Goal: Navigation & Orientation: Find specific page/section

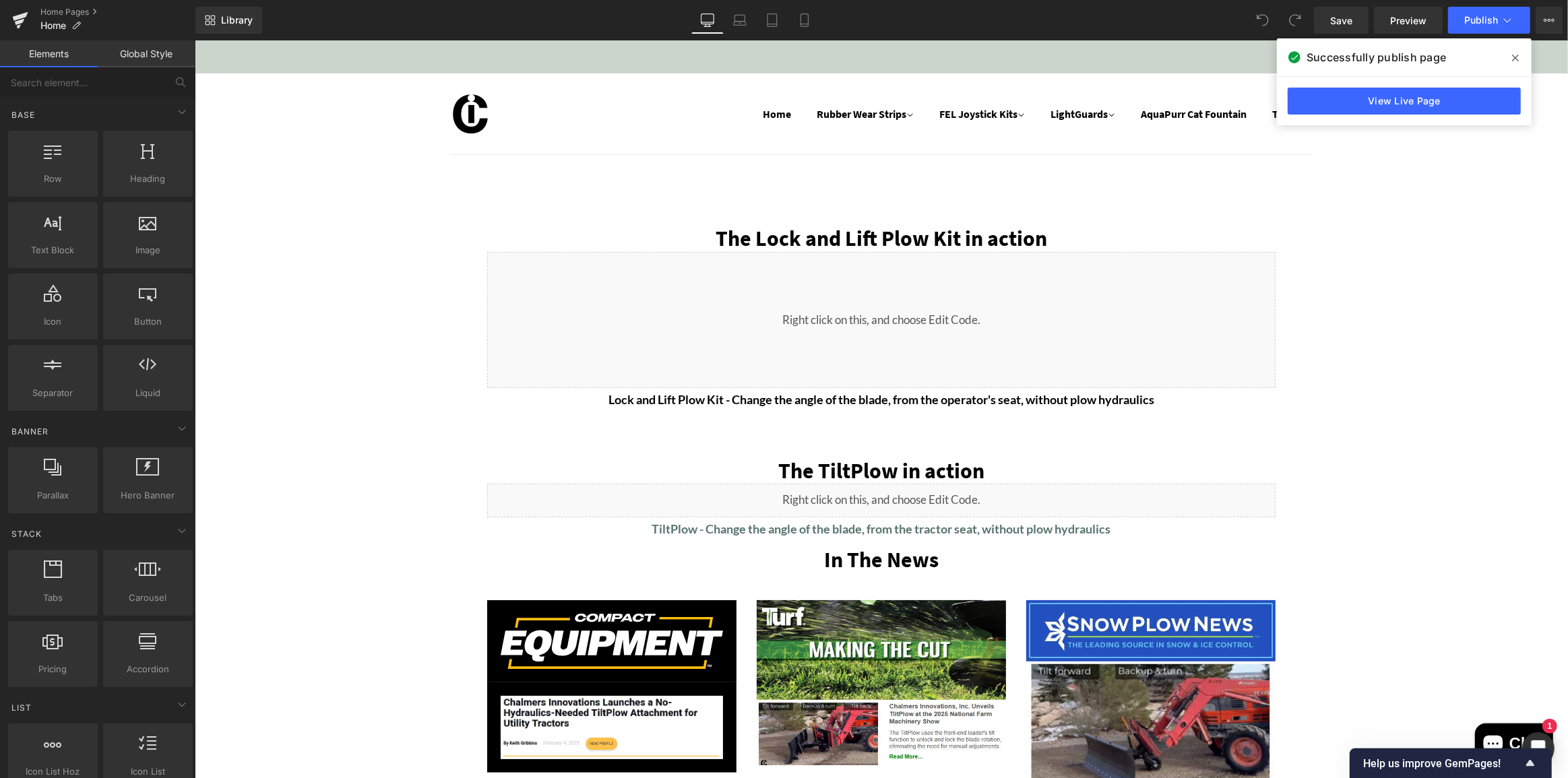
click at [1511, 54] on span at bounding box center [1515, 57] width 22 height 22
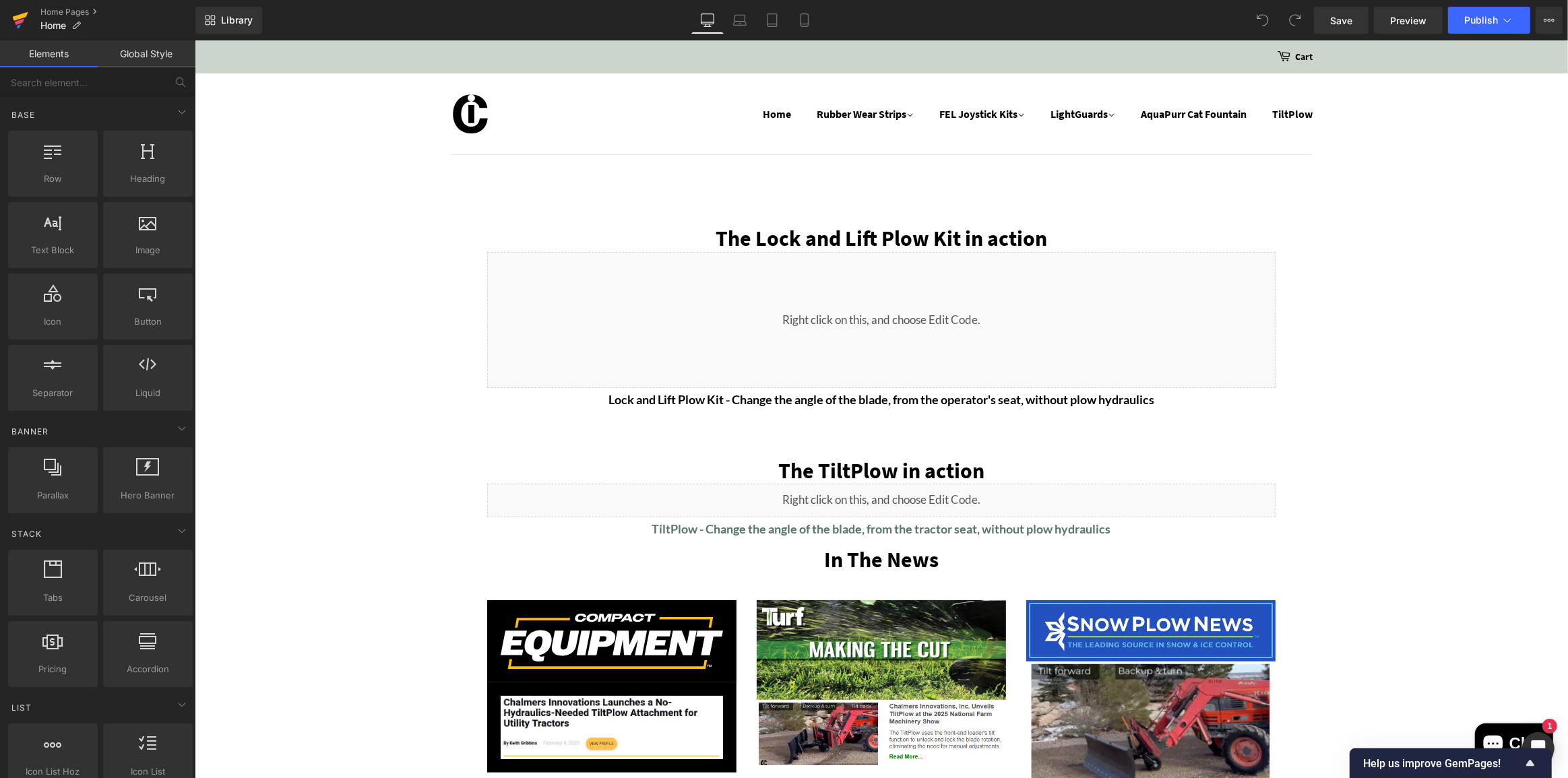
click at [23, 19] on icon at bounding box center [19, 22] width 10 height 6
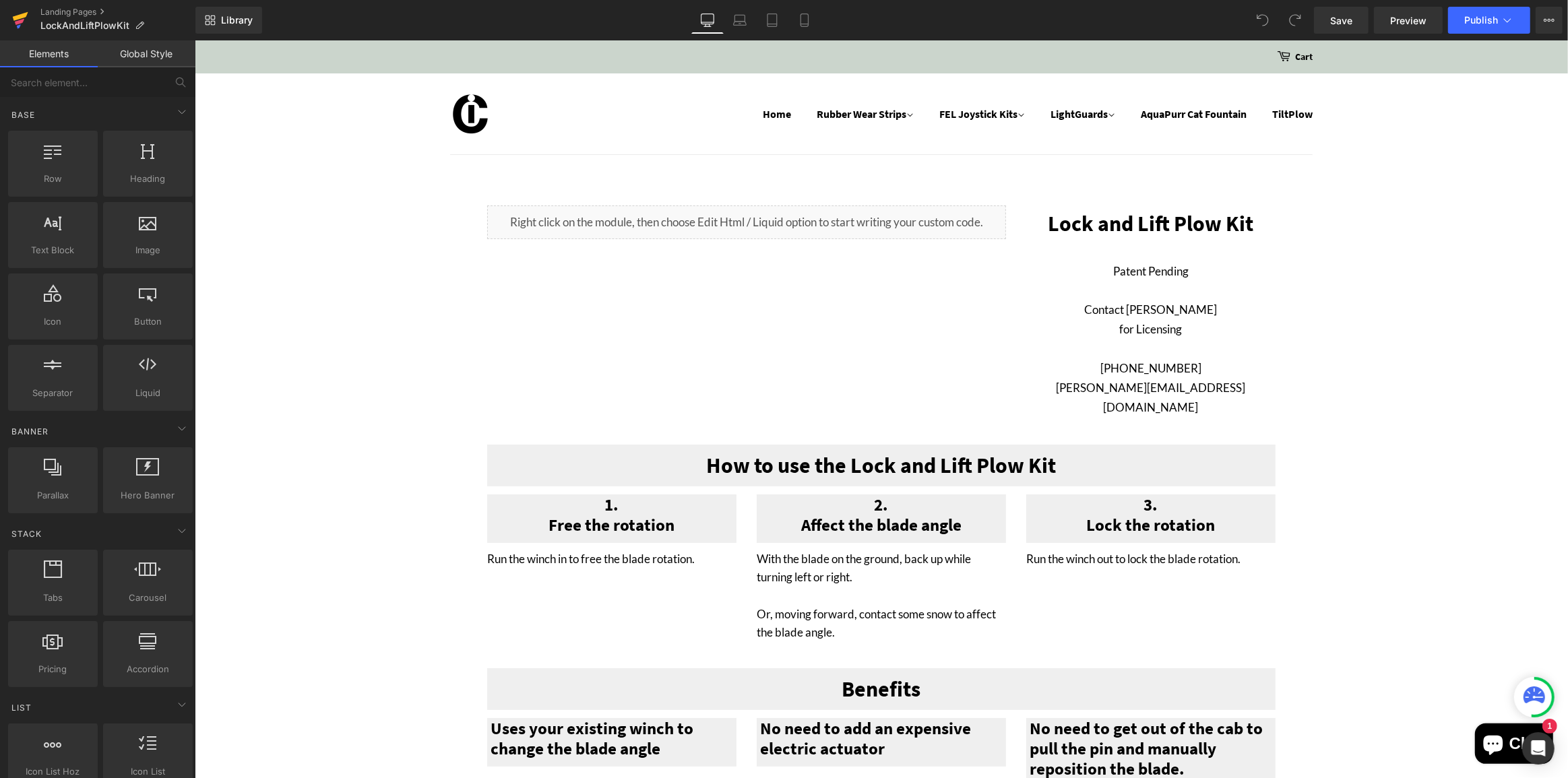
click at [13, 18] on icon at bounding box center [20, 20] width 16 height 34
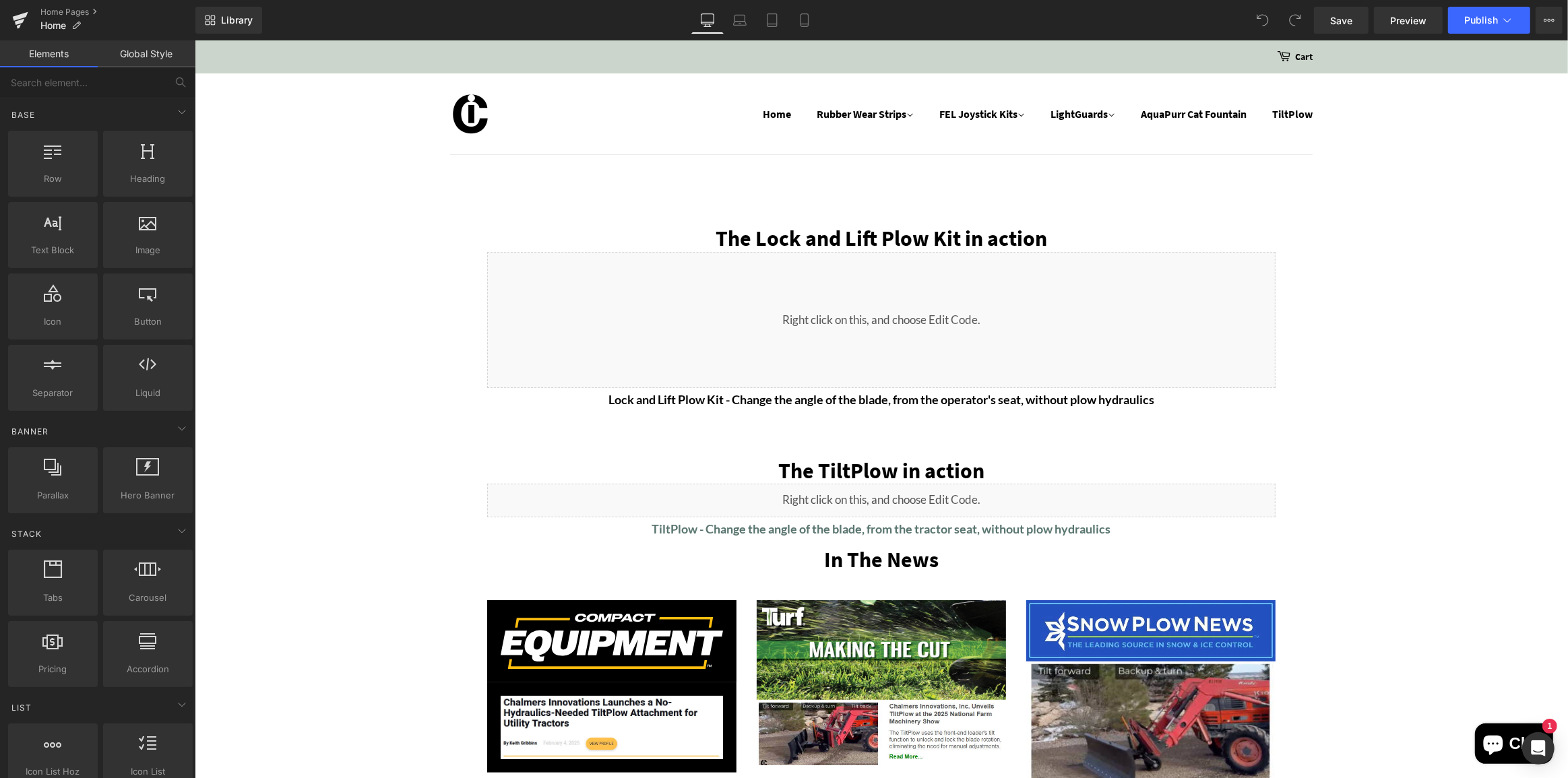
click at [1027, 89] on header "Home Rubber Wear Strips Customer Photos Product Photos 42" ( 3' 6" )" at bounding box center [881, 124] width 1373 height 101
click at [708, 104] on div at bounding box center [593, 114] width 288 height 40
click at [480, 113] on img at bounding box center [470, 114] width 40 height 40
click at [1552, 18] on icon at bounding box center [1549, 20] width 10 height 10
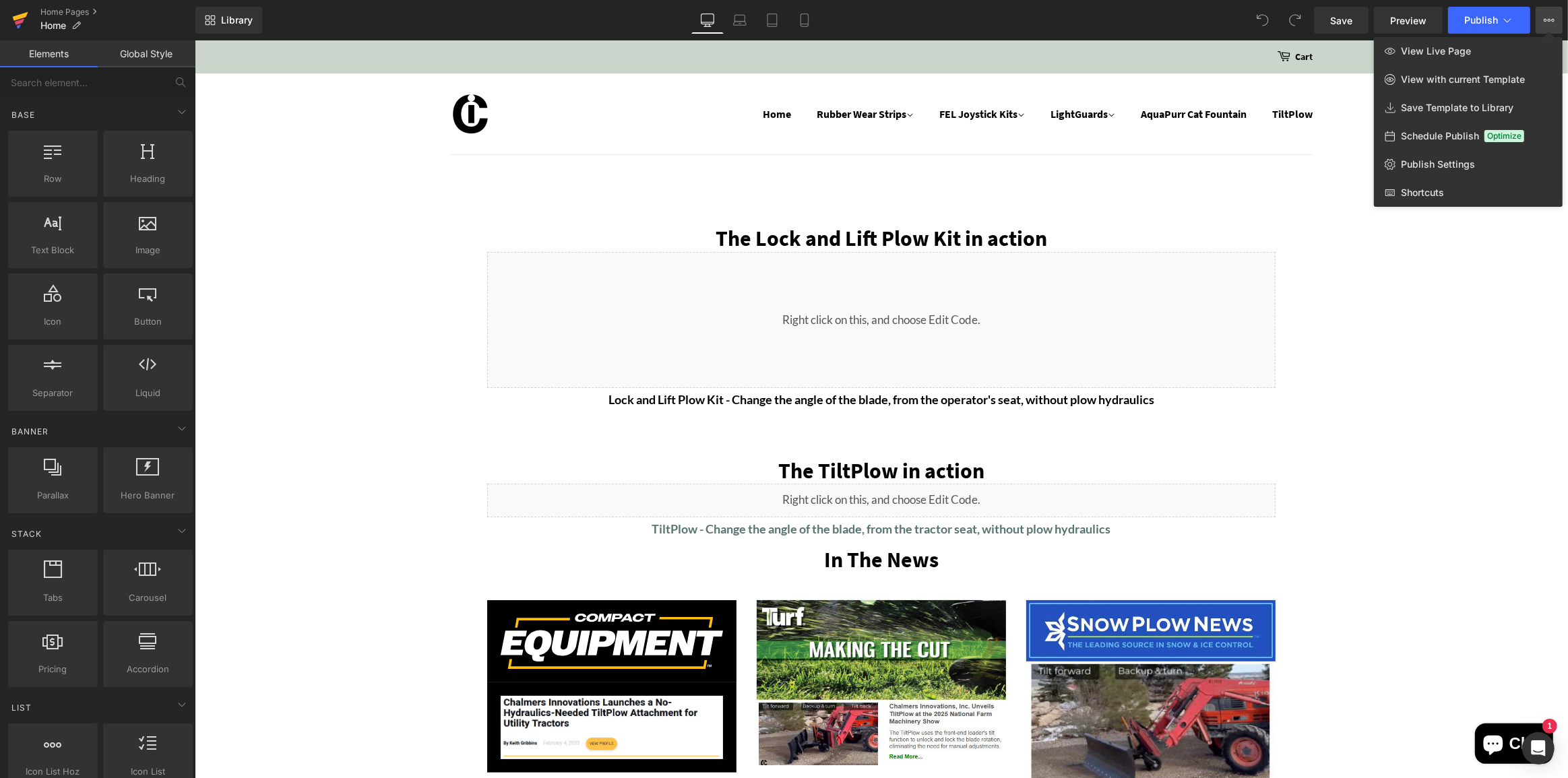
click at [28, 19] on icon at bounding box center [20, 20] width 16 height 34
